Goal: Find specific fact

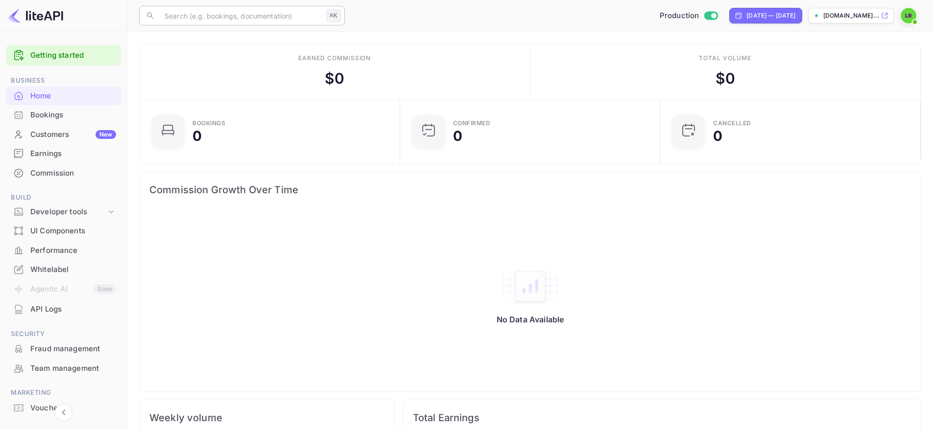
click at [216, 19] on input "text" at bounding box center [241, 16] width 164 height 20
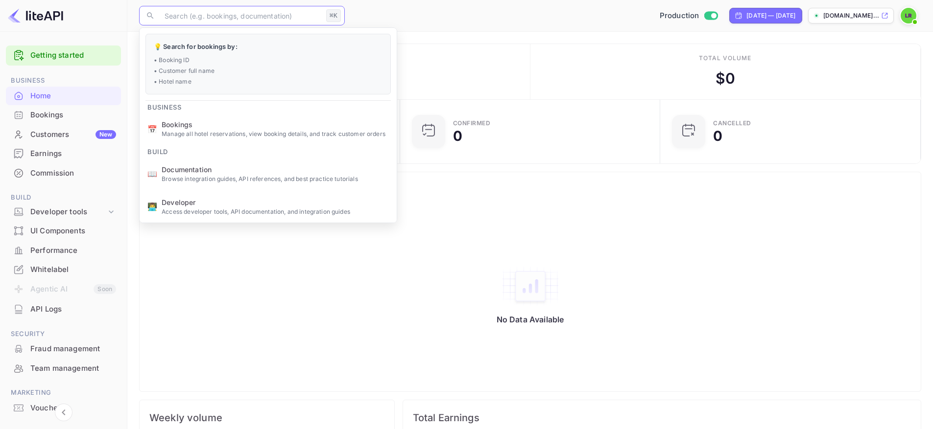
paste input "2040585"
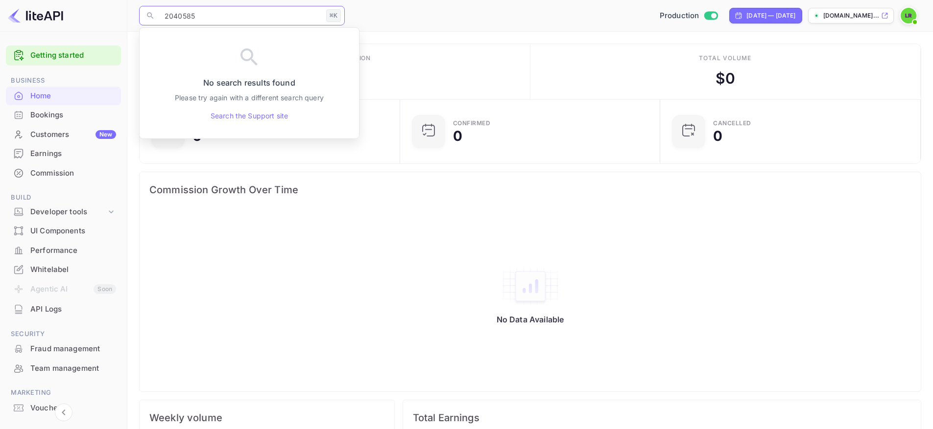
click at [216, 19] on input "2040585" at bounding box center [241, 16] width 164 height 20
type input "2040585"
